Goal: Connect with others: Connect with others

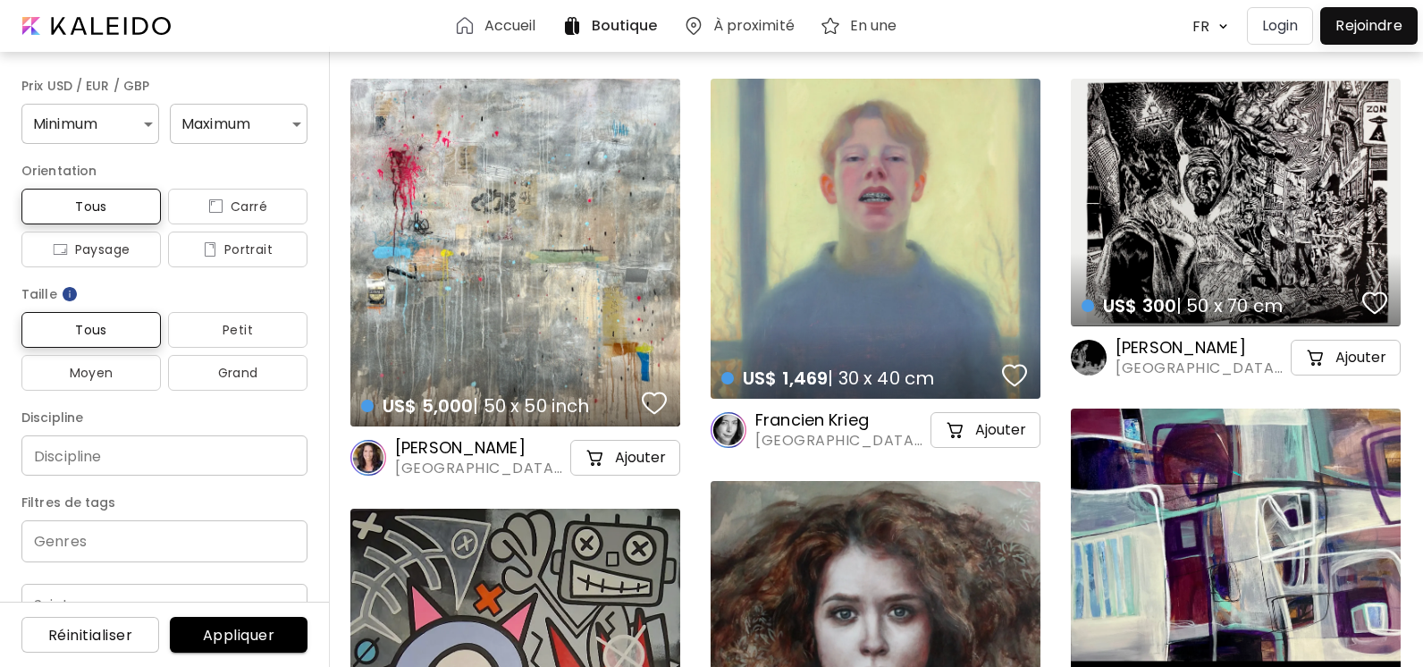
click at [1282, 24] on p "Login" at bounding box center [1280, 25] width 37 height 21
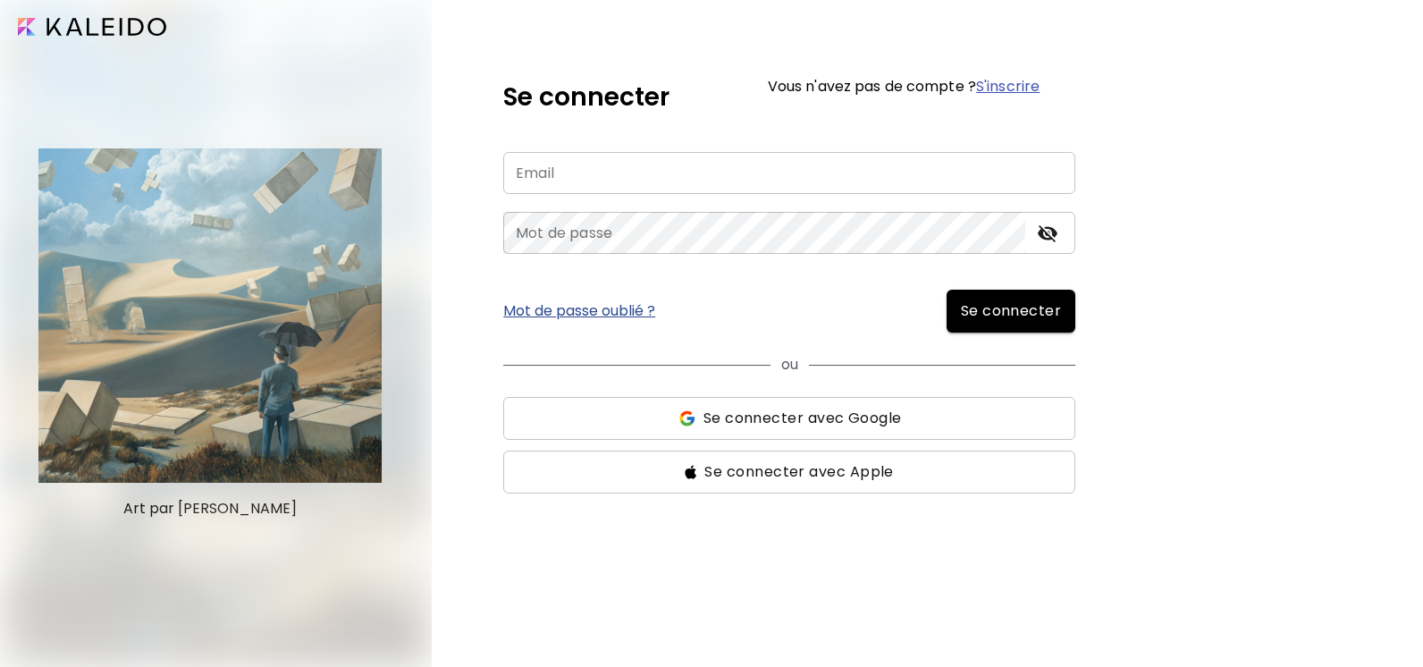
type input "**********"
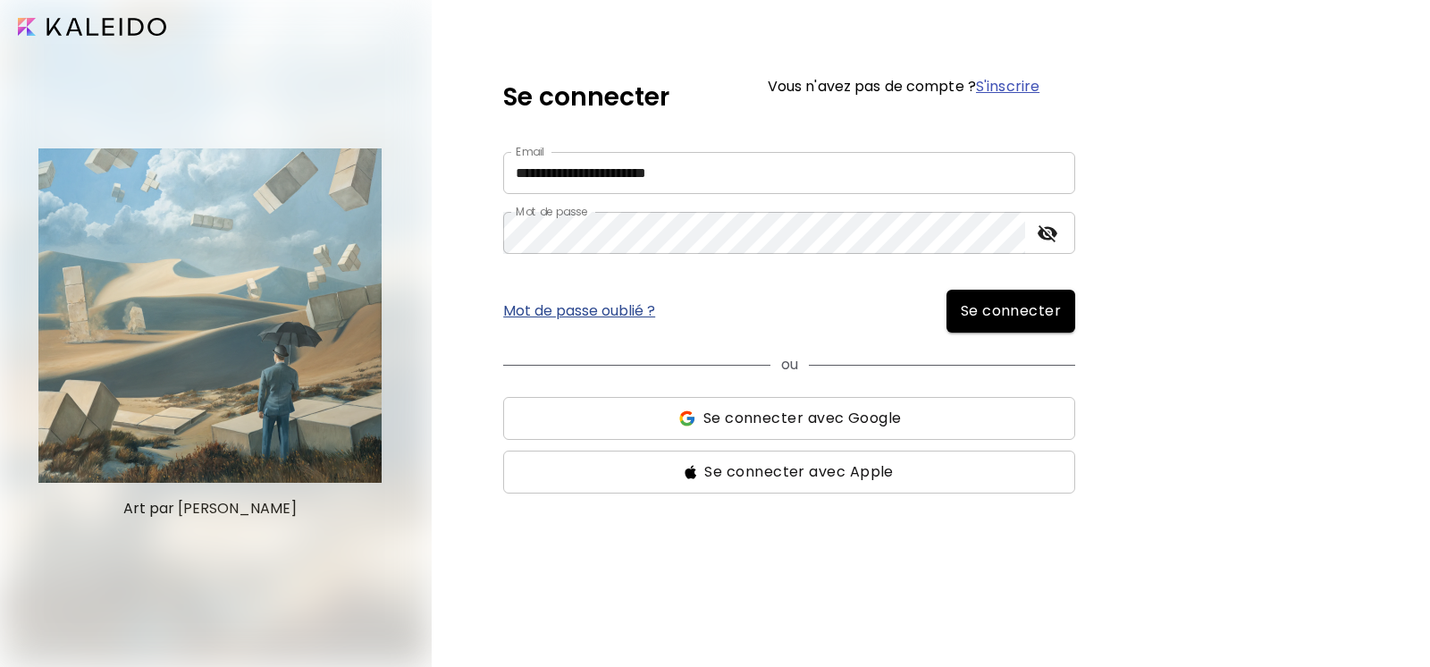
click at [998, 315] on span "Se connecter" at bounding box center [1011, 310] width 101 height 21
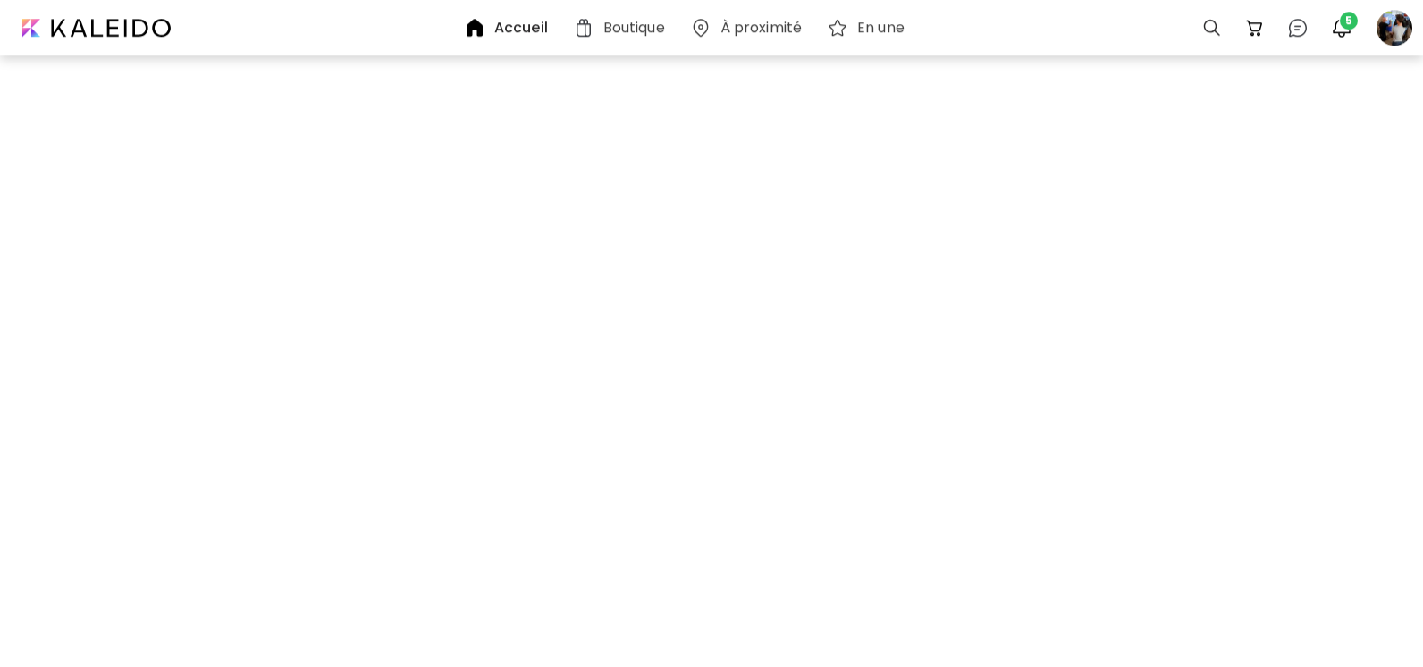
scroll to position [891, 0]
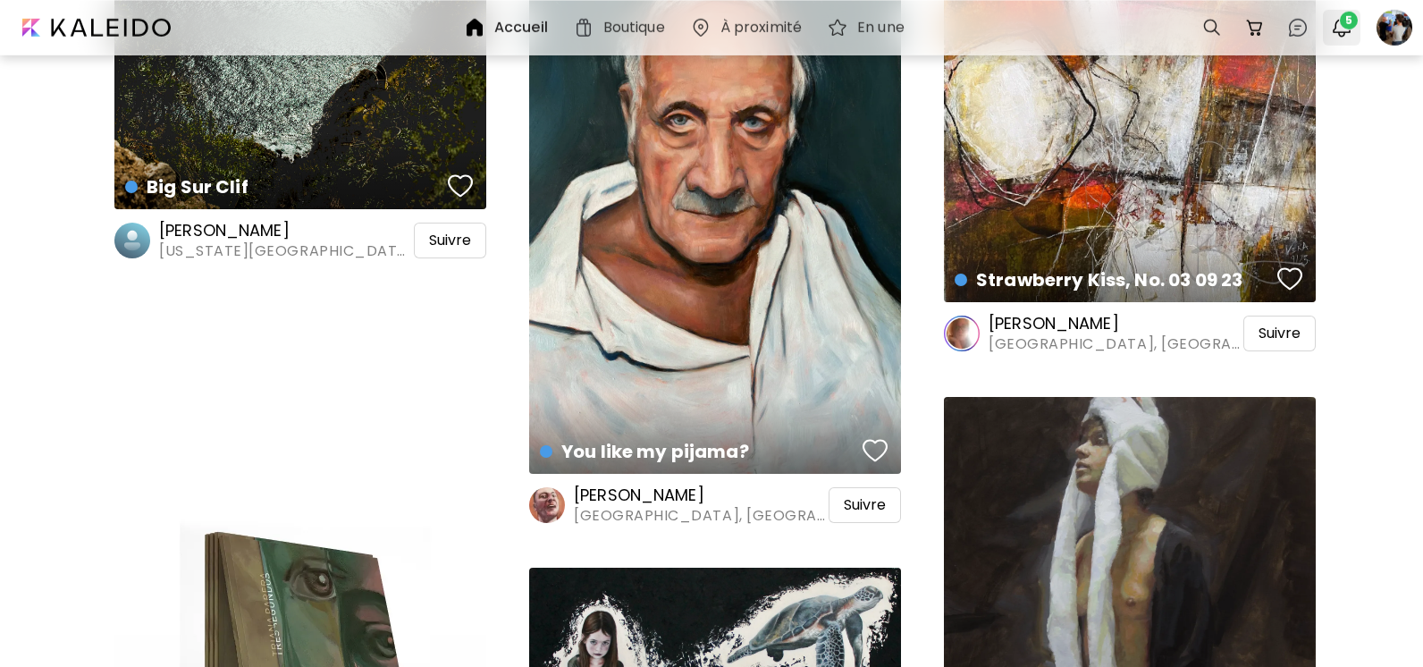
click at [1338, 28] on img "button" at bounding box center [1341, 27] width 21 height 21
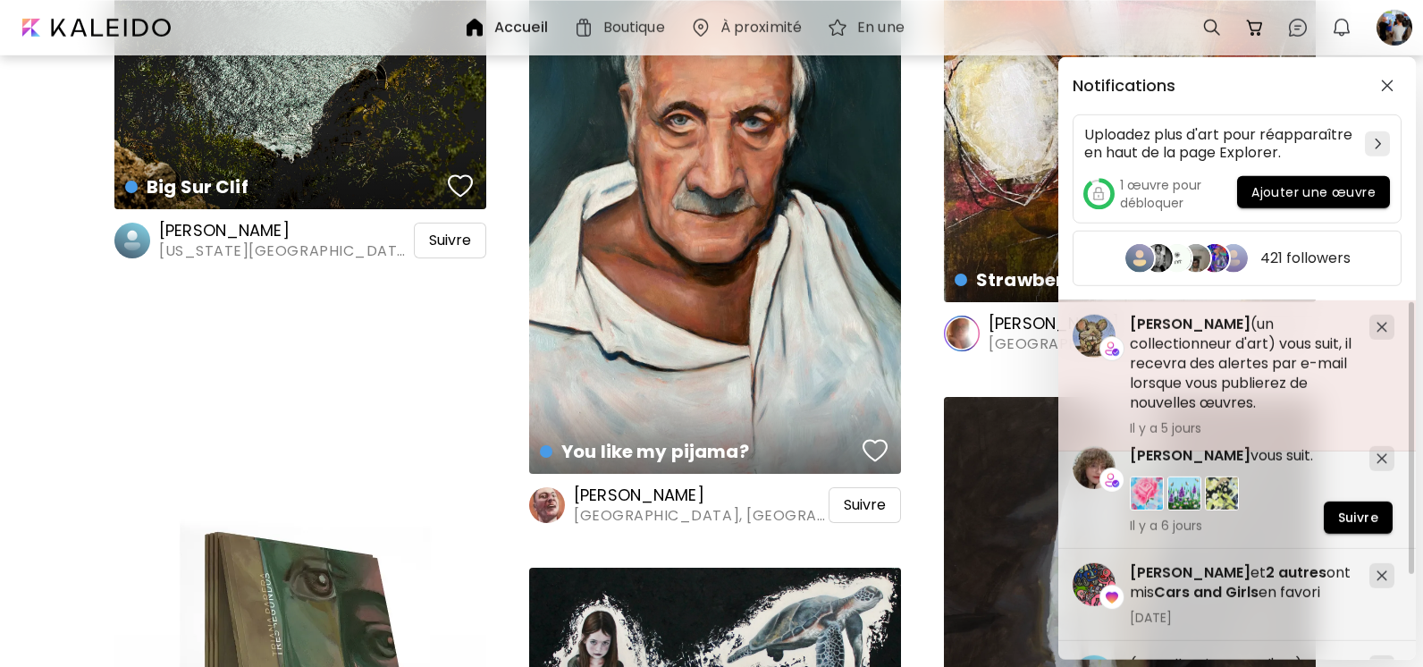
click at [1385, 324] on img at bounding box center [1381, 327] width 11 height 11
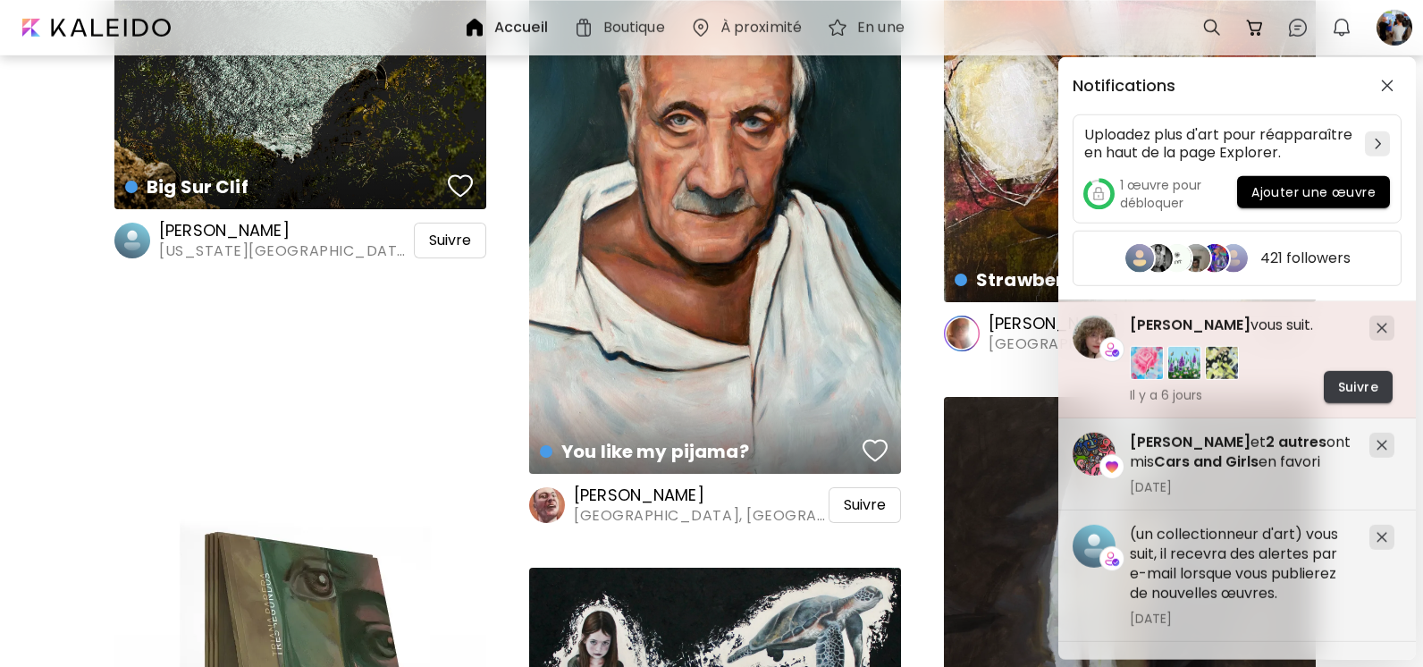
click at [1360, 388] on span "Suivre" at bounding box center [1358, 387] width 40 height 19
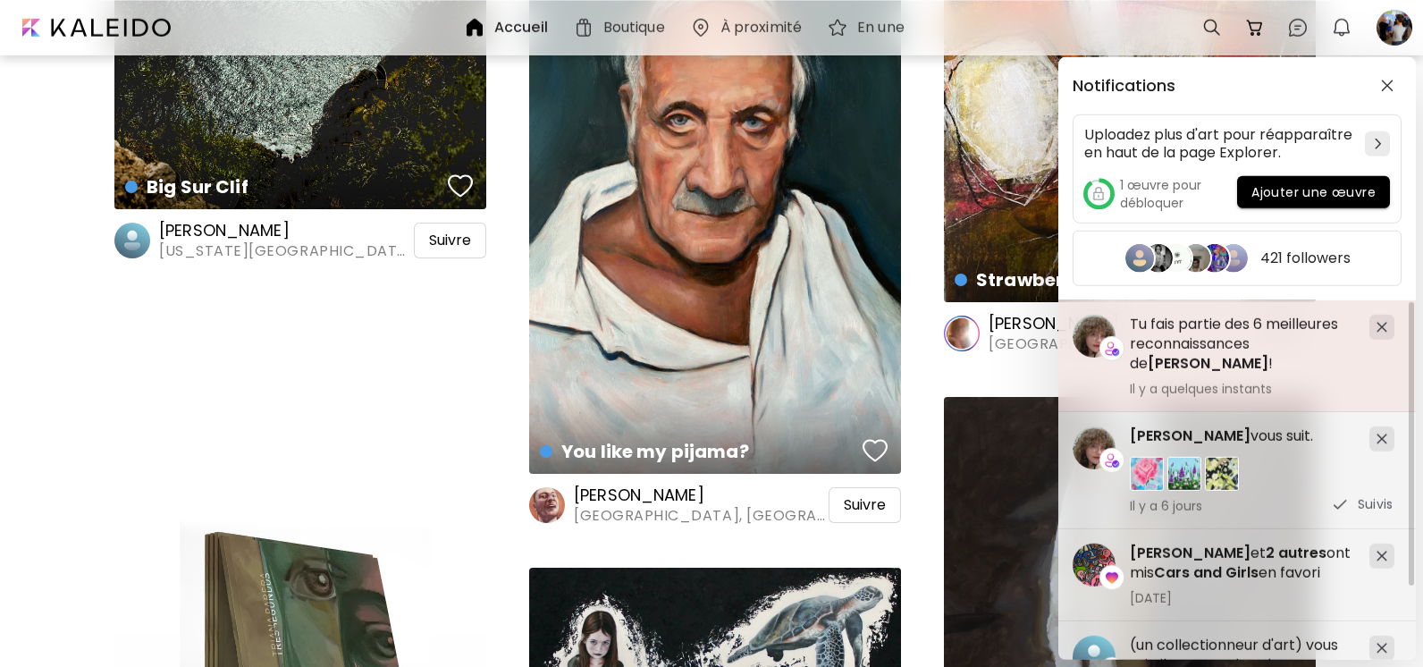
click at [1383, 333] on div at bounding box center [1381, 327] width 25 height 25
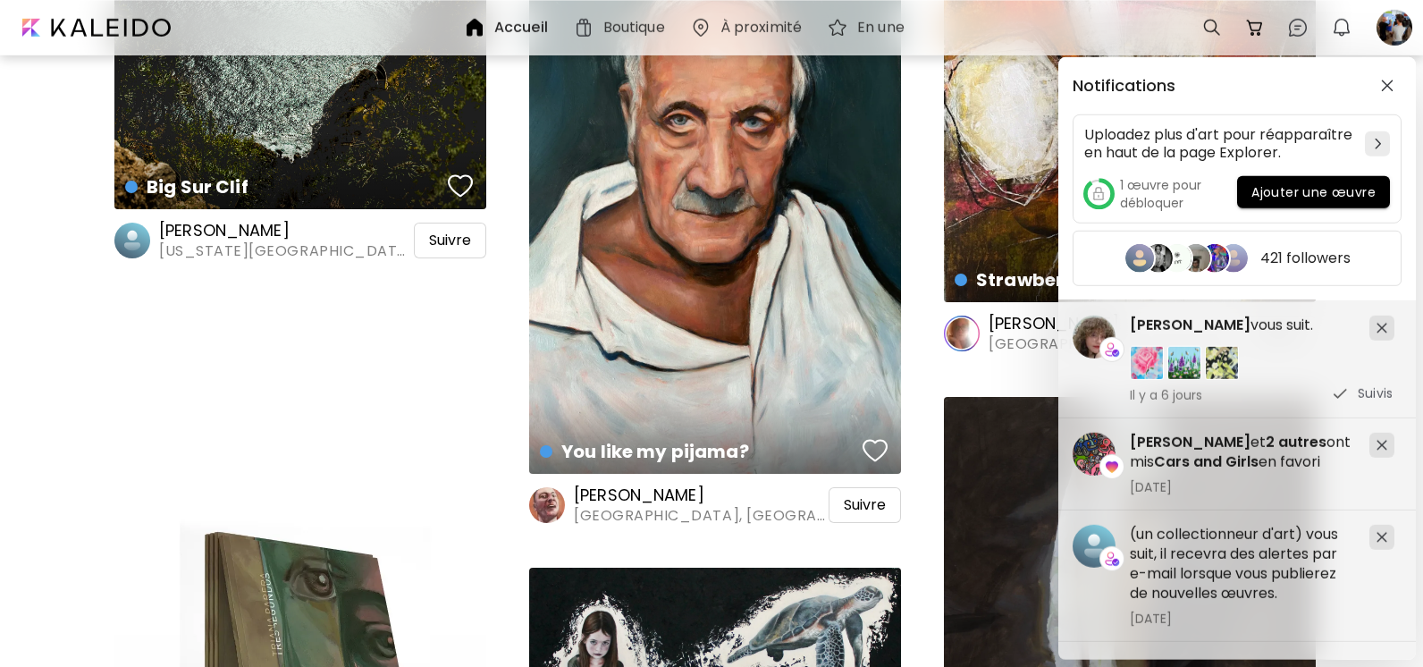
click at [1383, 333] on div at bounding box center [1381, 327] width 25 height 25
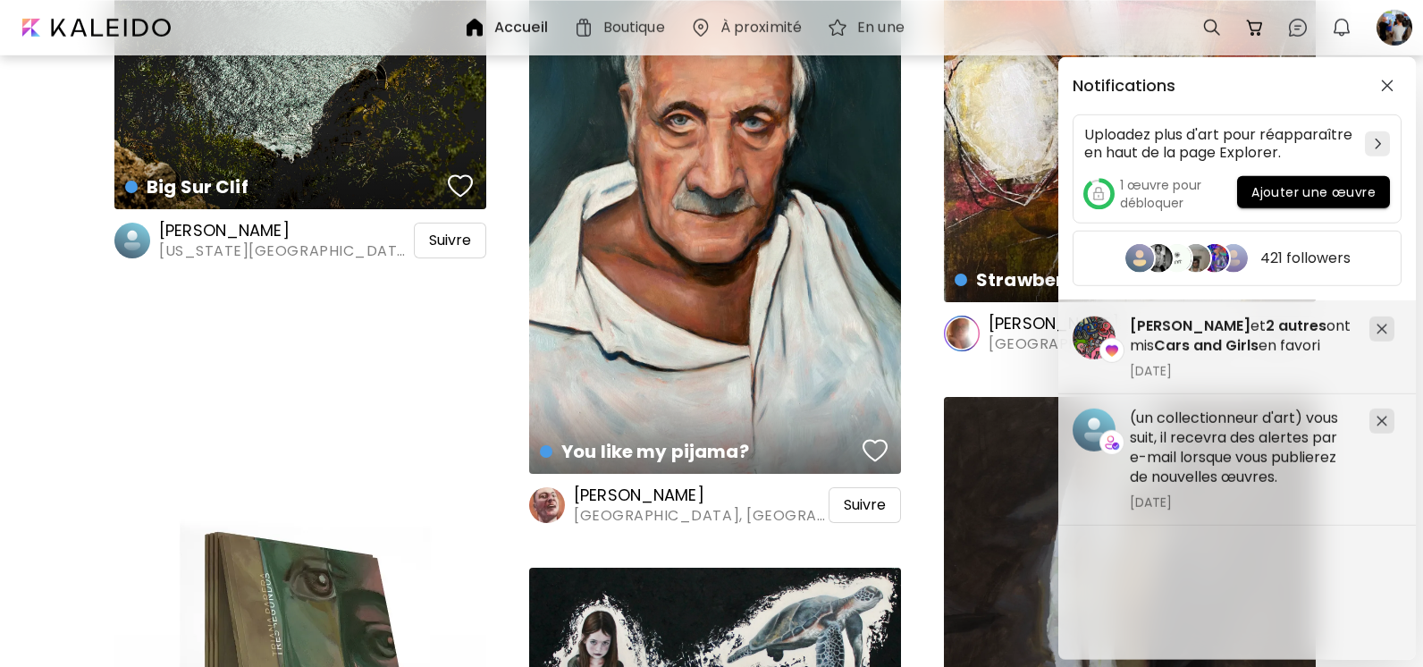
click at [1383, 333] on img at bounding box center [1381, 328] width 11 height 11
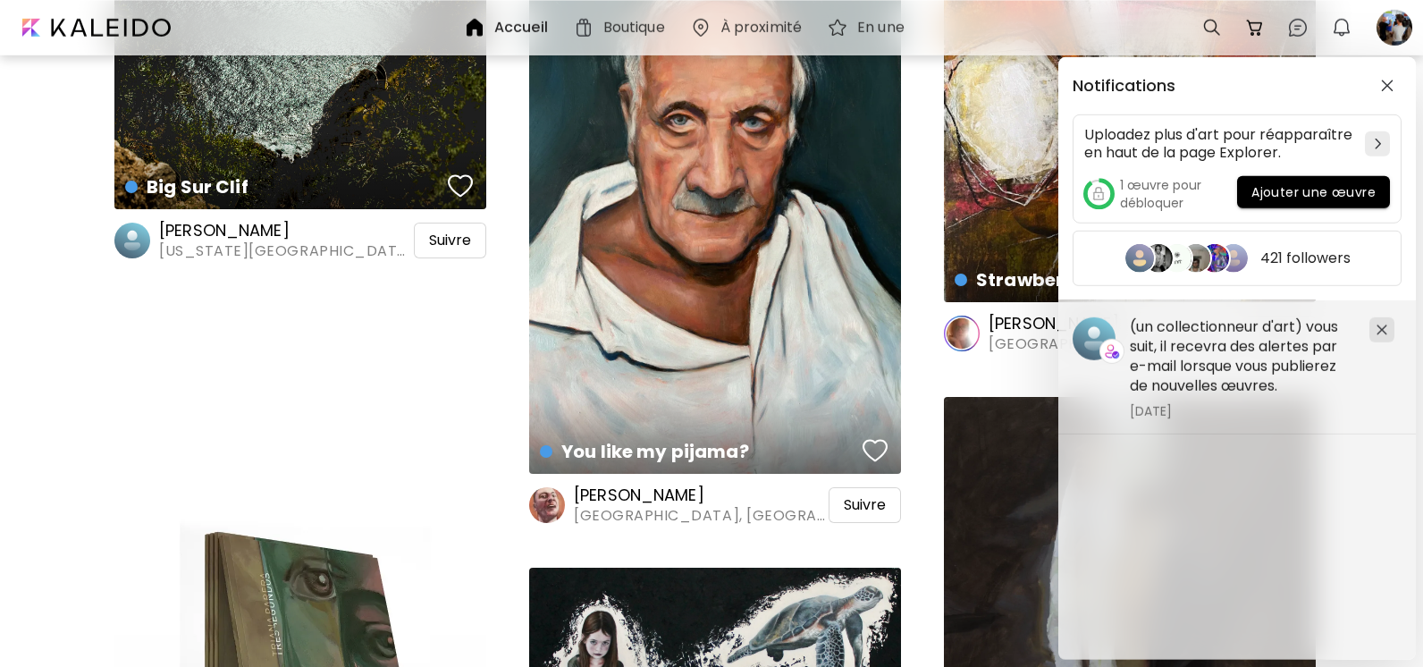
click at [1383, 333] on img at bounding box center [1381, 329] width 11 height 11
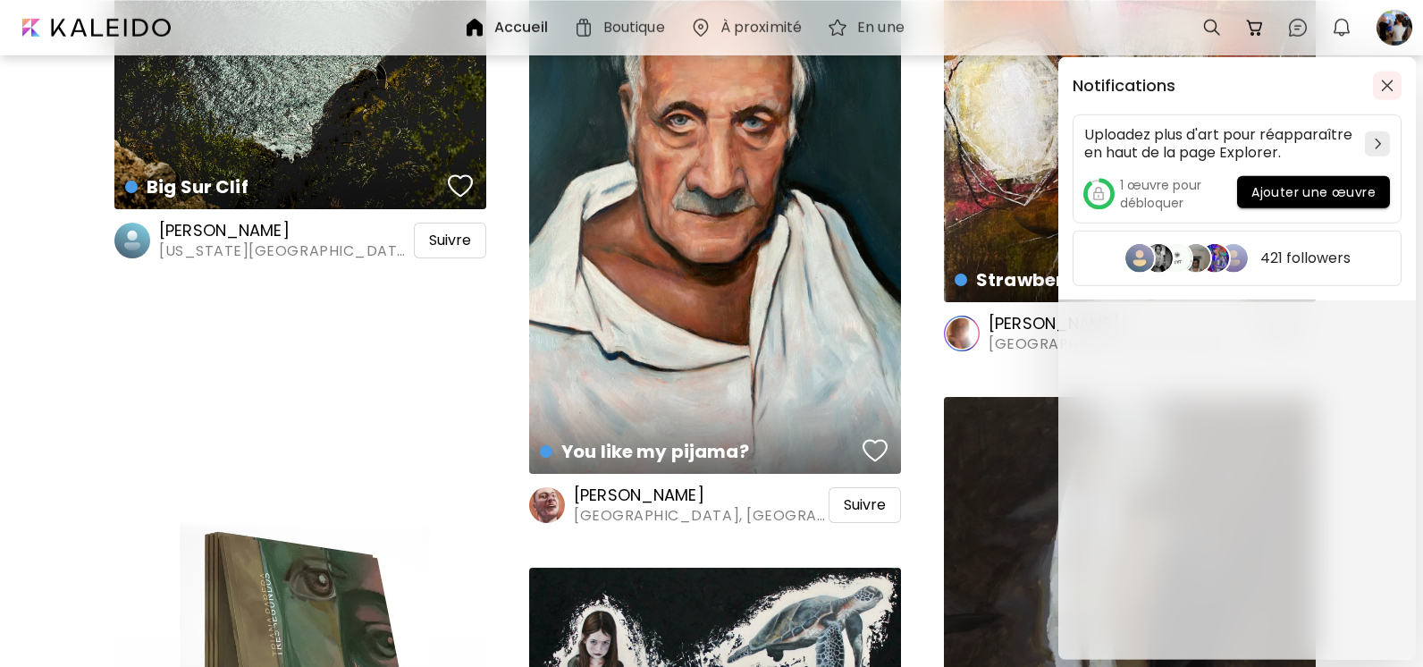
click at [1387, 87] on img "button" at bounding box center [1387, 86] width 13 height 13
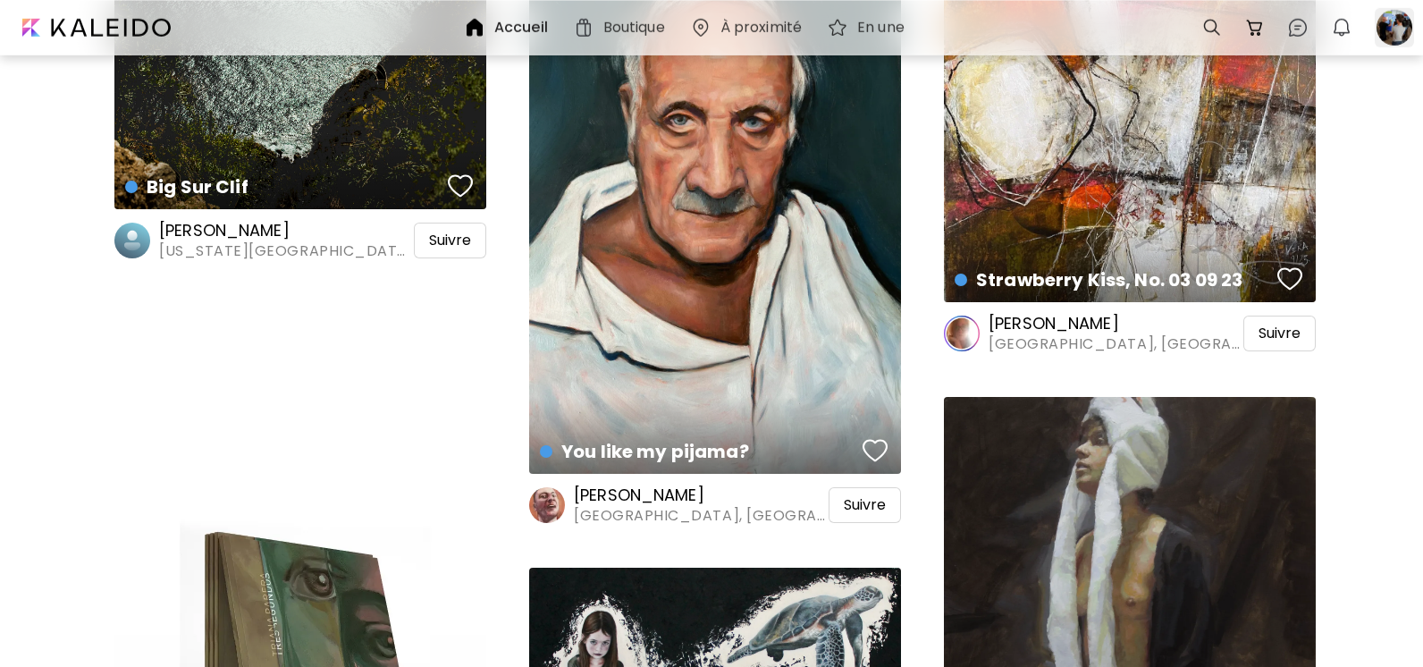
click at [1397, 33] on div at bounding box center [1393, 27] width 39 height 39
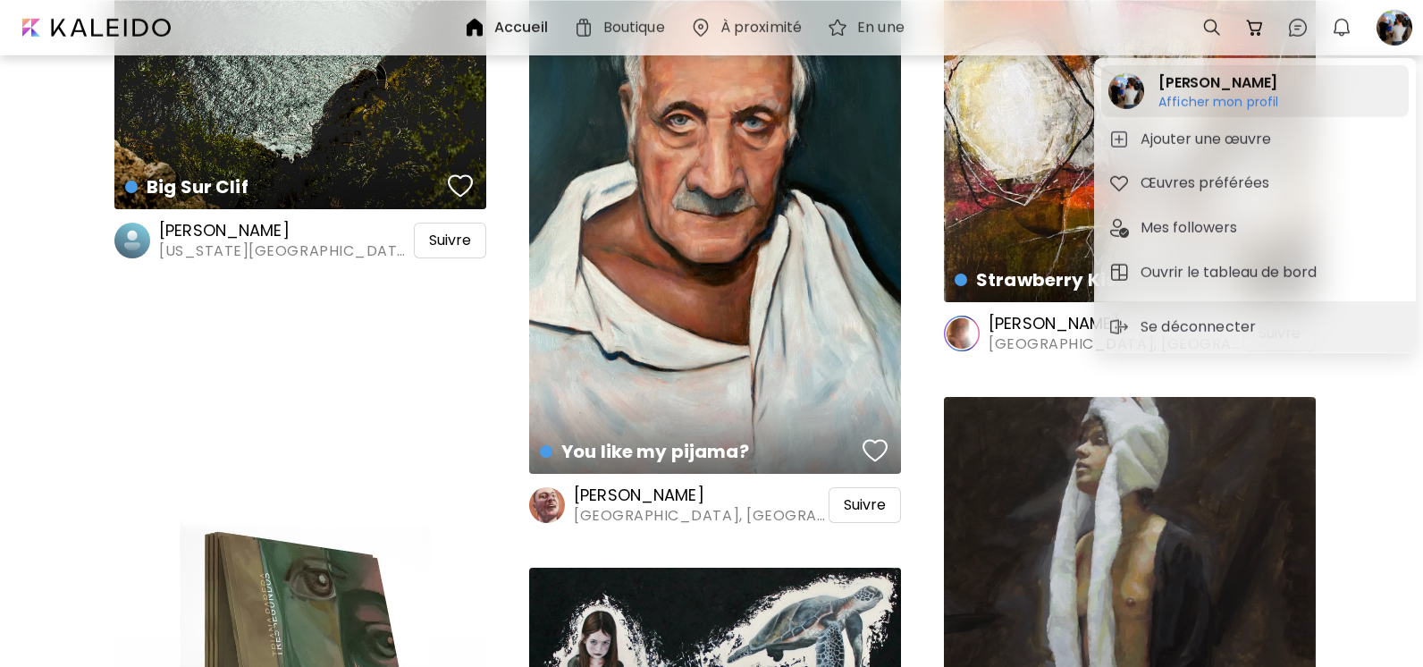
click at [1247, 99] on h6 "Afficher mon profil" at bounding box center [1218, 102] width 121 height 16
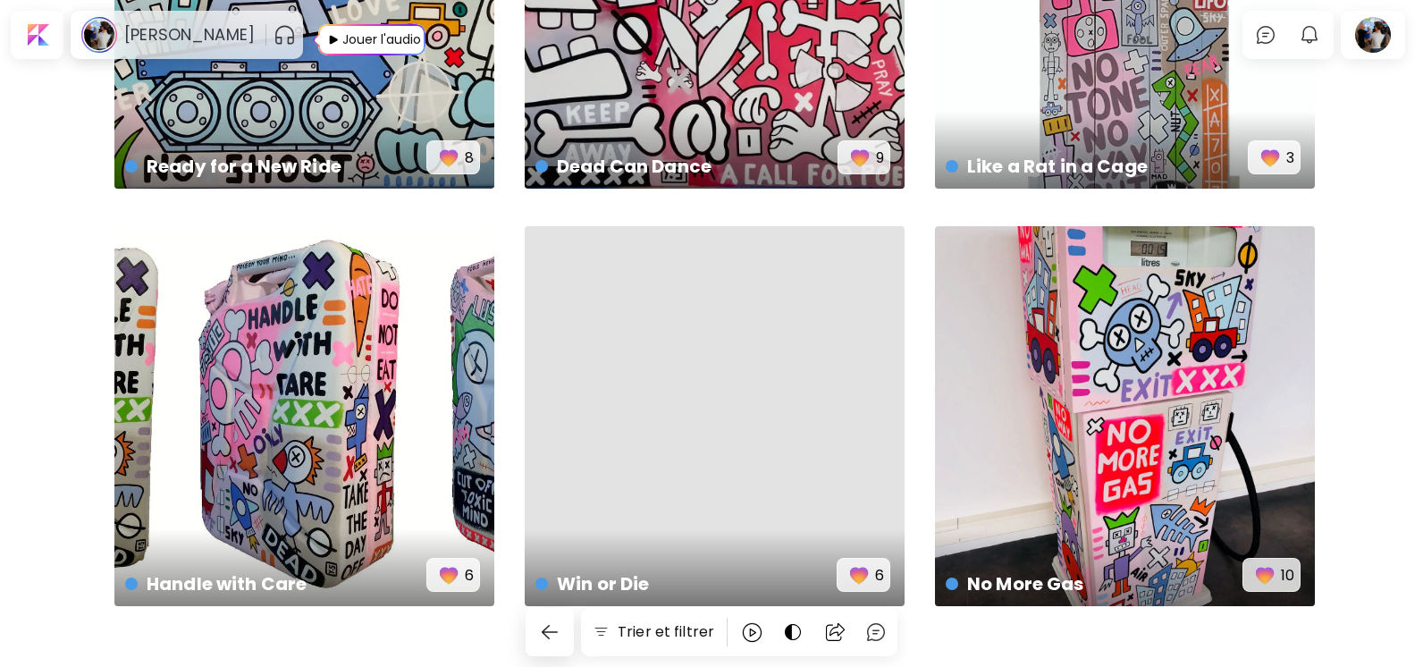
scroll to position [13235, 0]
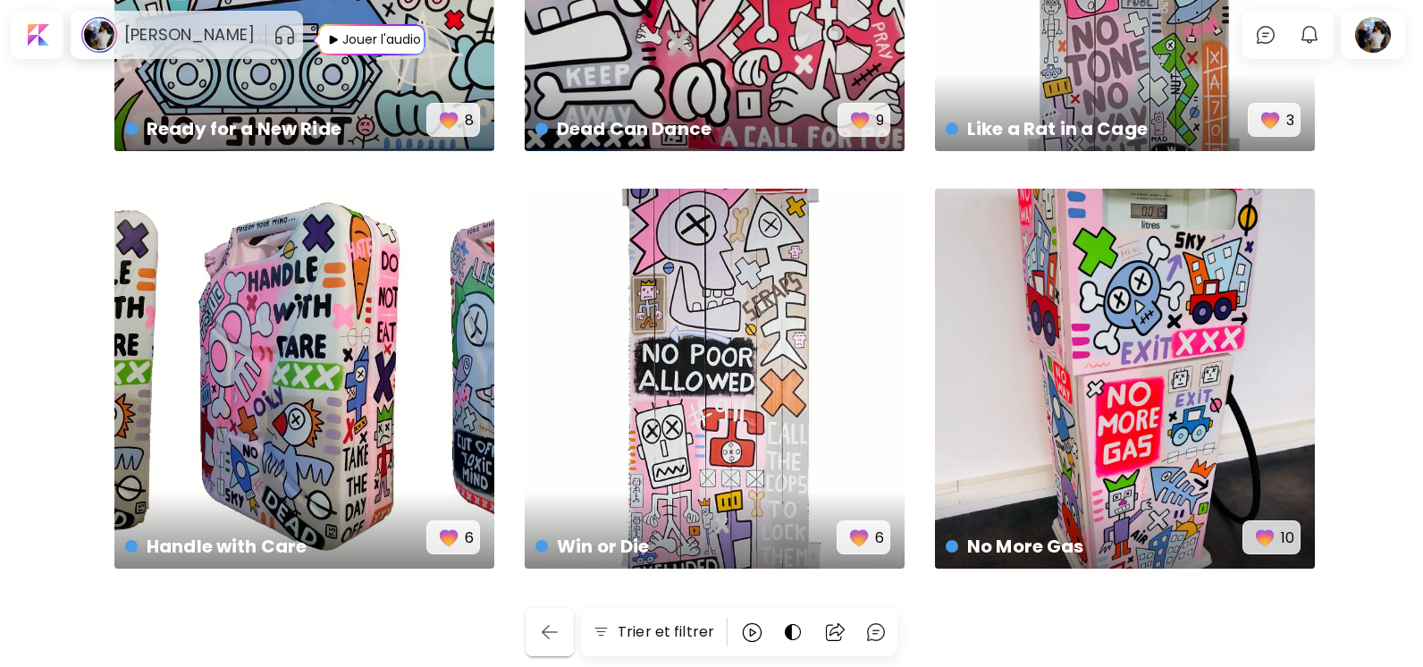
click at [560, 642] on img "button" at bounding box center [549, 631] width 21 height 21
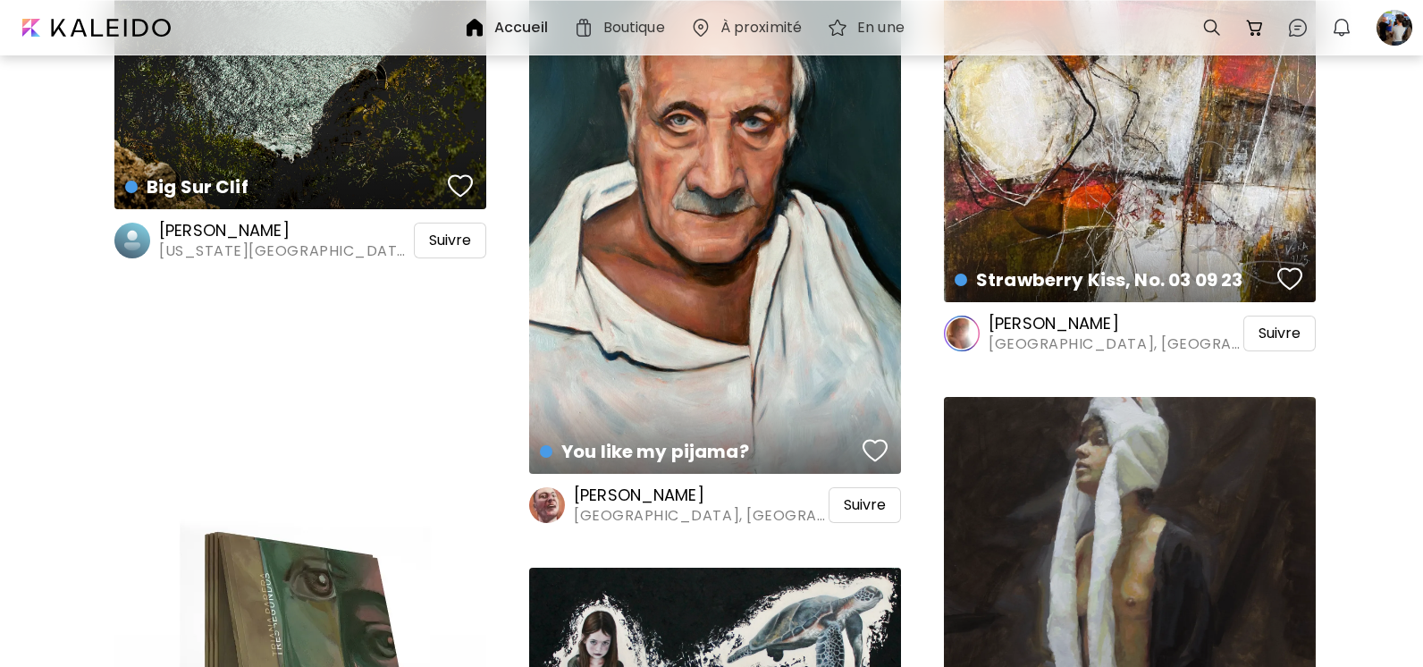
scroll to position [887, 0]
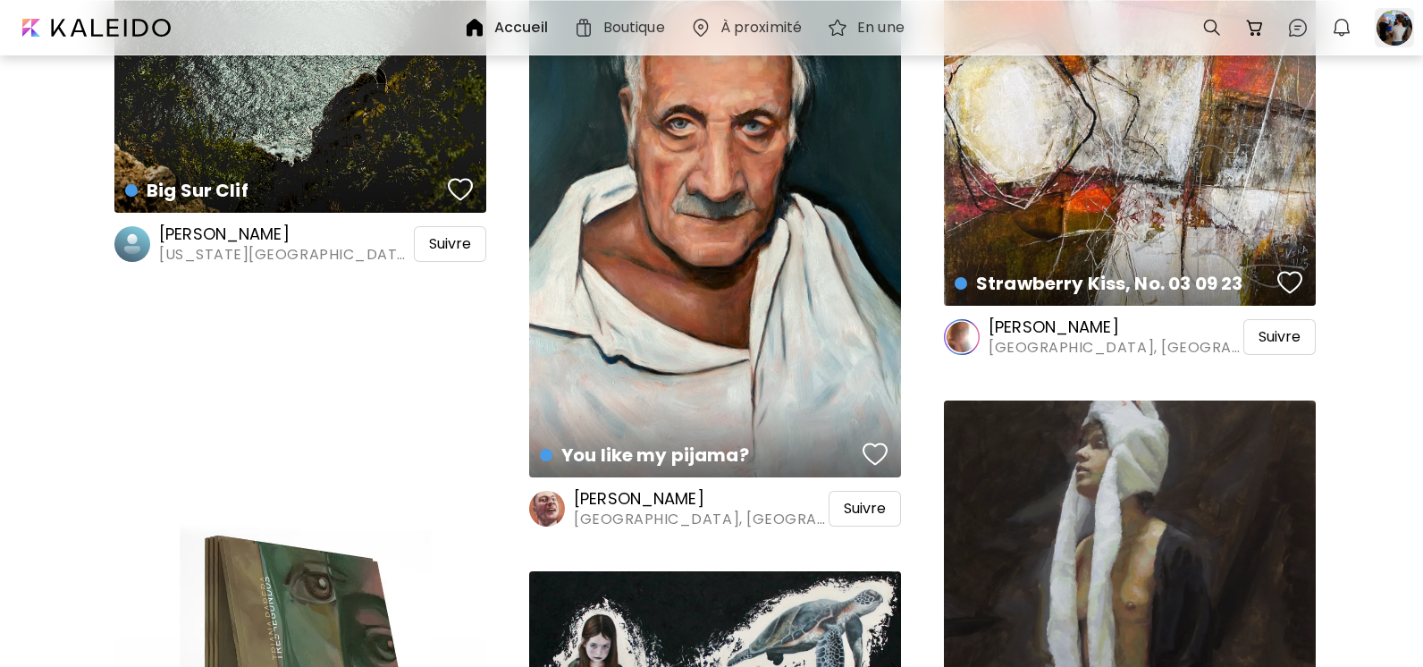
click at [1387, 38] on div at bounding box center [1393, 27] width 39 height 39
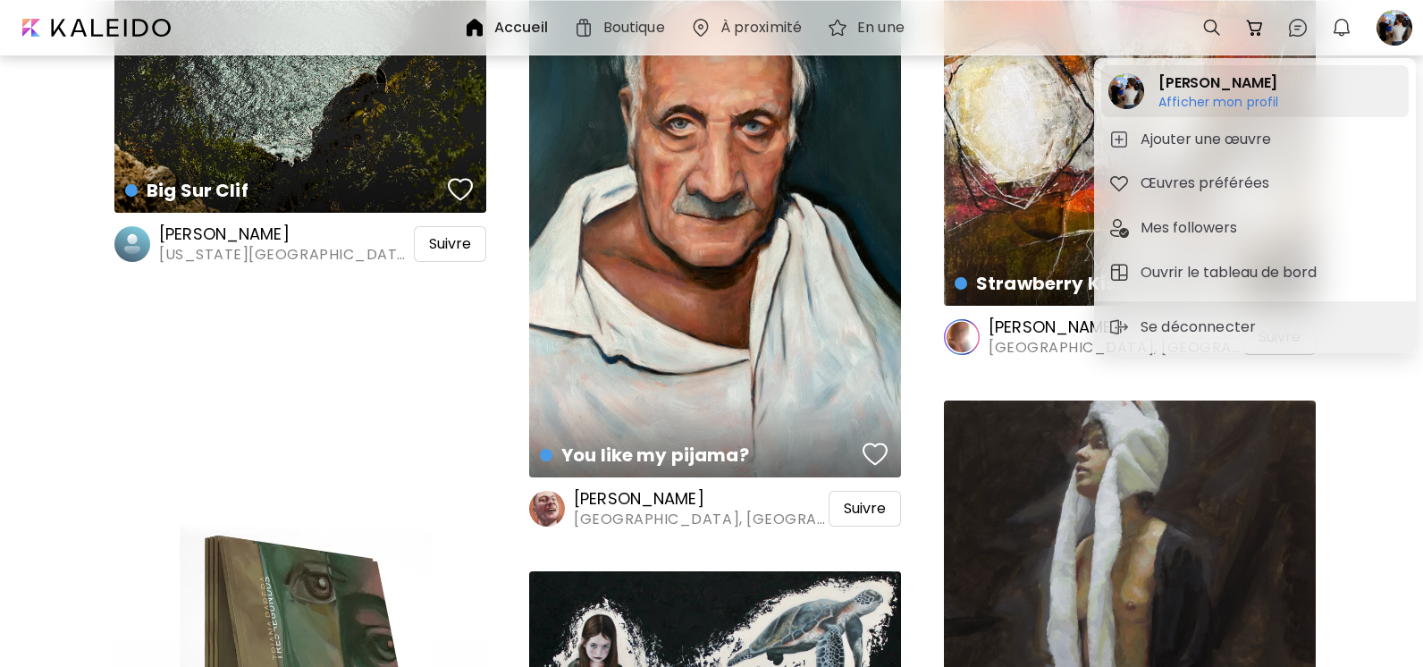
click at [1250, 104] on h6 "Afficher mon profil" at bounding box center [1218, 102] width 121 height 16
